Goal: Information Seeking & Learning: Learn about a topic

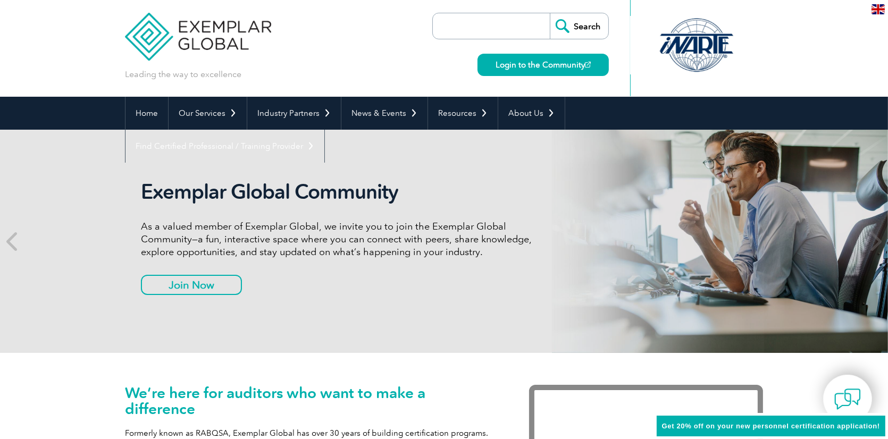
scroll to position [106, 0]
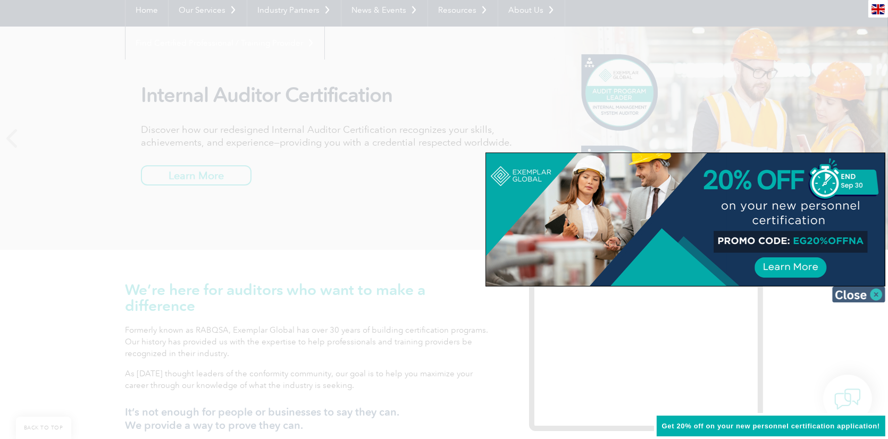
click at [876, 295] on img at bounding box center [858, 294] width 53 height 16
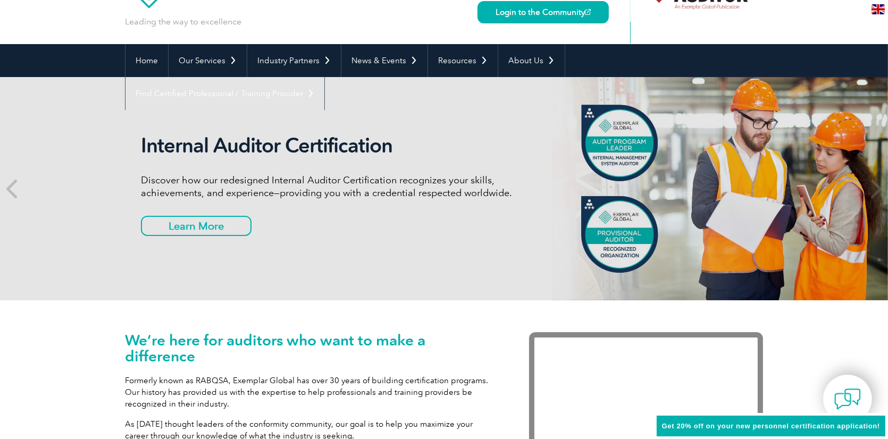
scroll to position [0, 0]
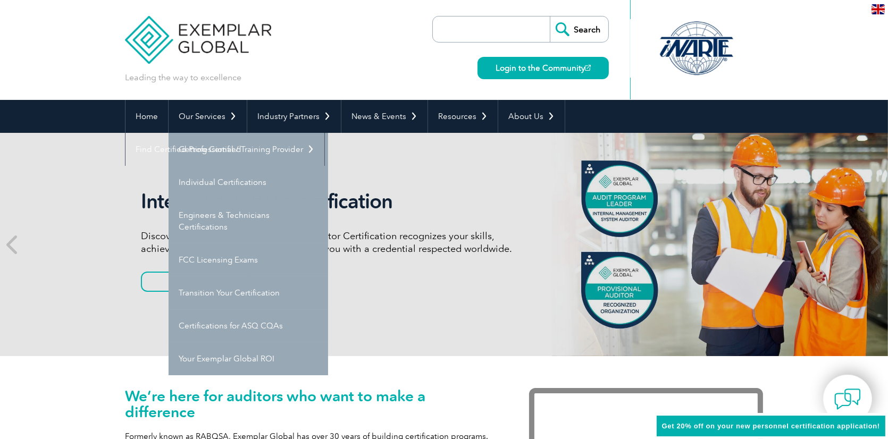
drag, startPoint x: 224, startPoint y: 112, endPoint x: 293, endPoint y: 76, distance: 77.5
click at [293, 76] on div "Leading the way to excellence Search Login to the Community ▼" at bounding box center [444, 50] width 638 height 100
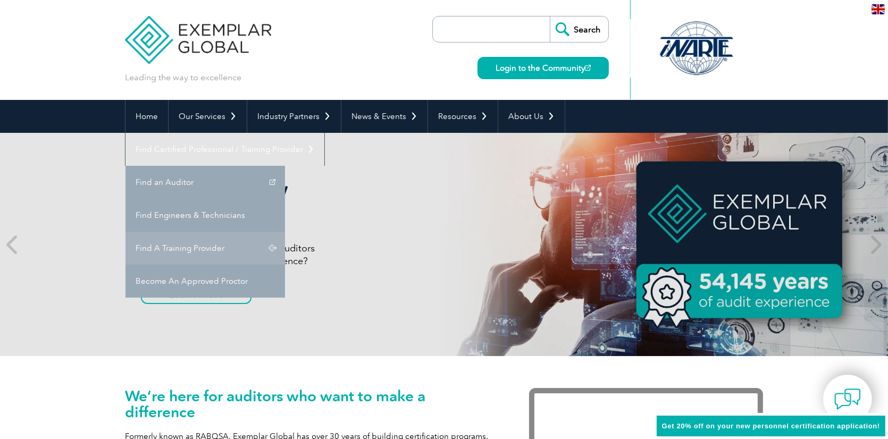
click at [285, 232] on link "Find A Training Provider" at bounding box center [204, 248] width 159 height 33
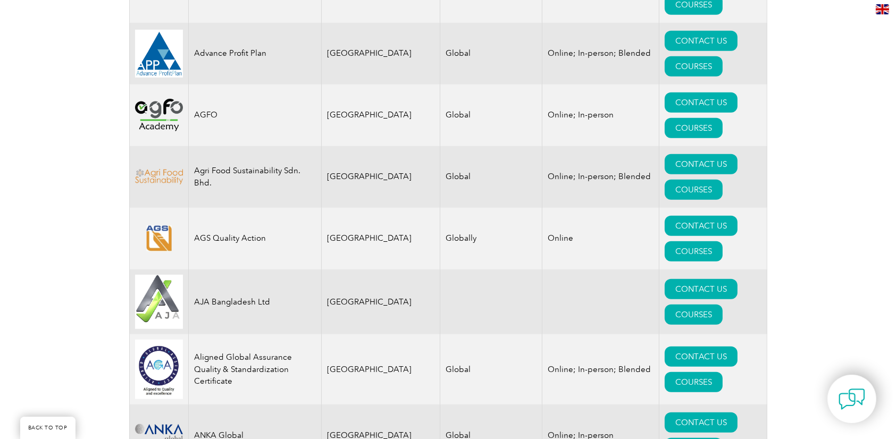
scroll to position [957, 0]
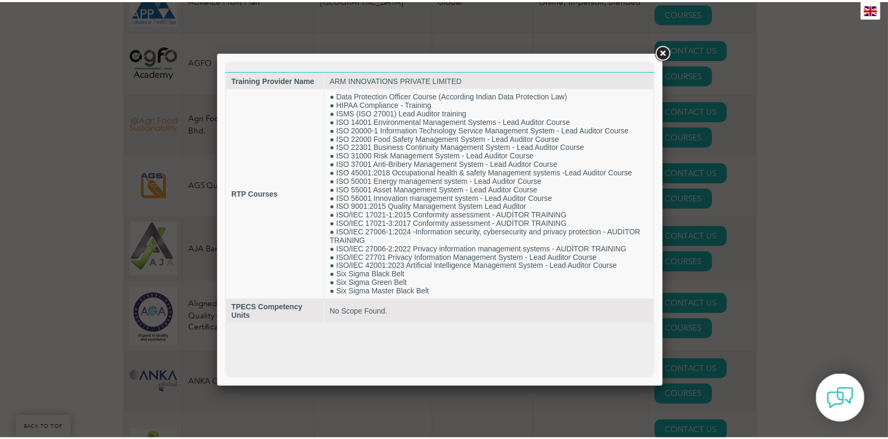
scroll to position [0, 0]
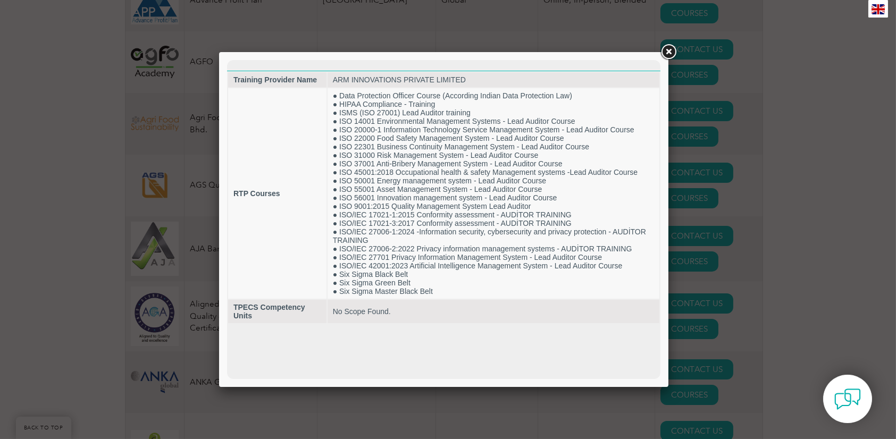
click at [669, 43] on link at bounding box center [668, 52] width 19 height 19
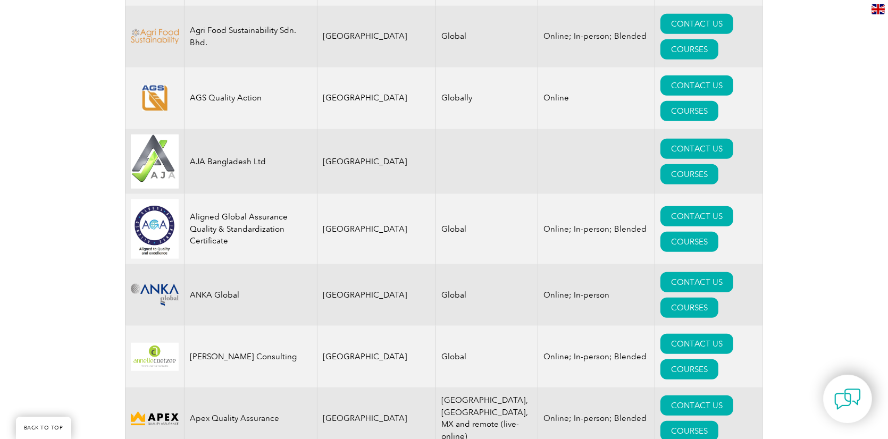
scroll to position [1063, 0]
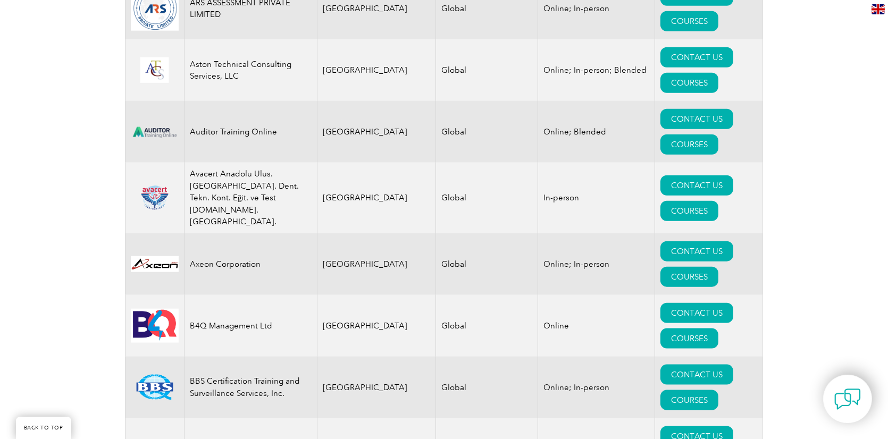
scroll to position [1595, 0]
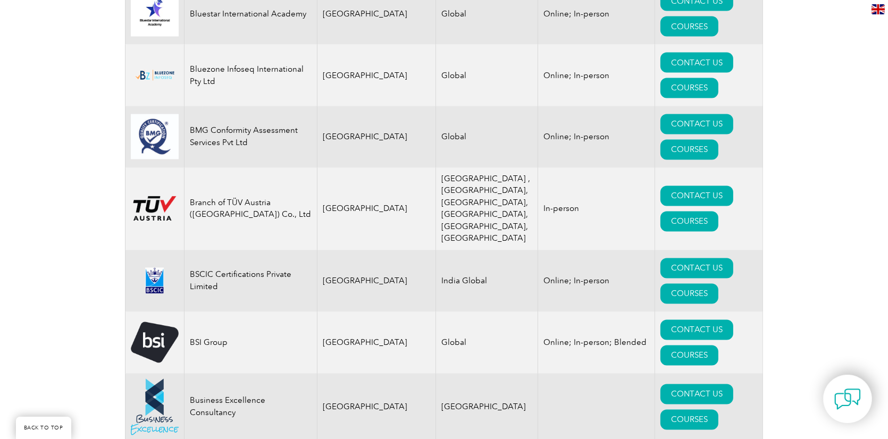
scroll to position [2445, 0]
